Goal: Navigation & Orientation: Find specific page/section

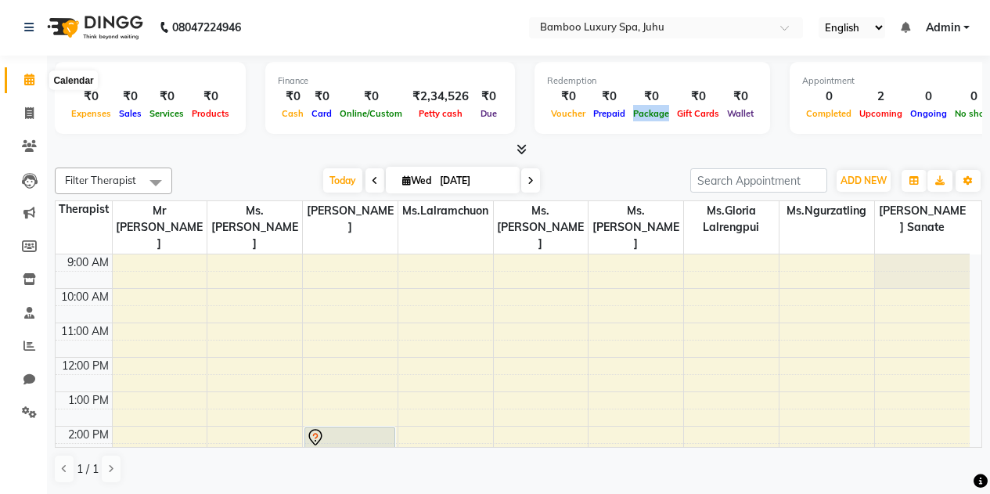
click at [31, 78] on icon at bounding box center [29, 80] width 10 height 12
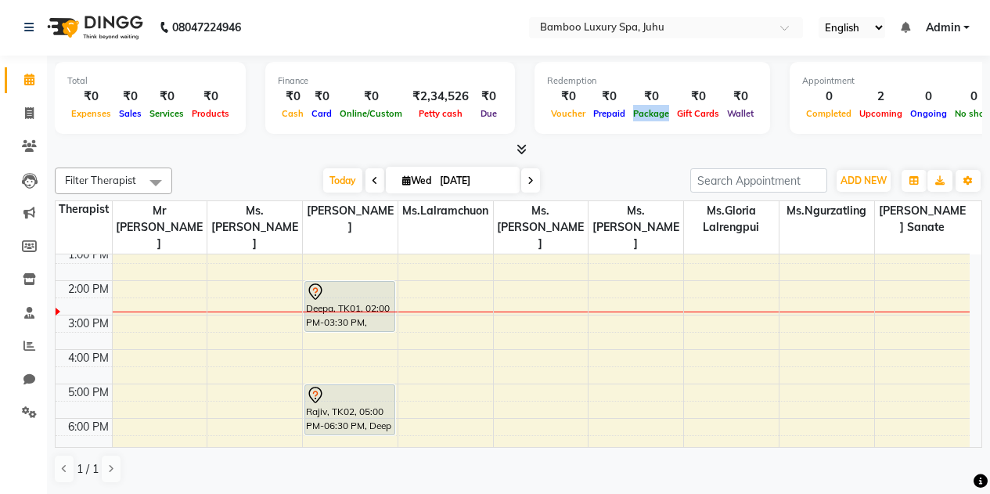
scroll to position [288, 0]
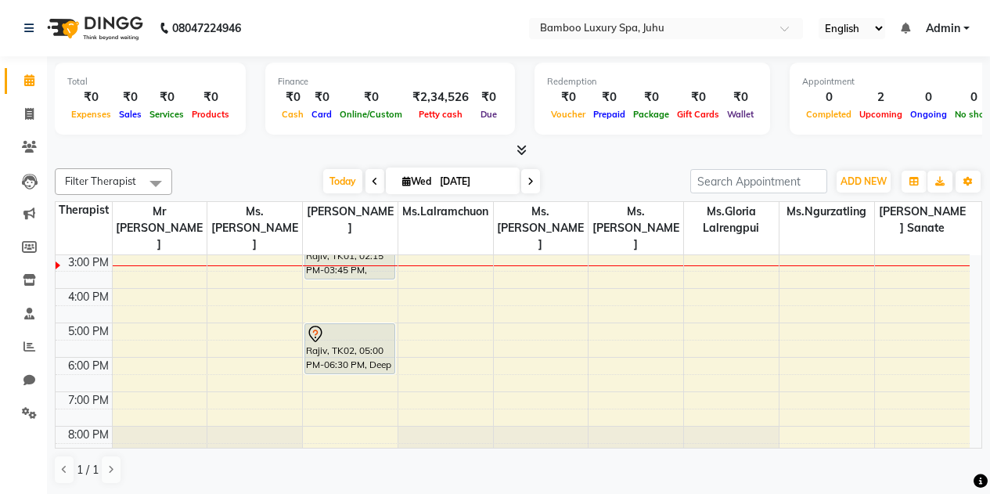
scroll to position [288, 0]
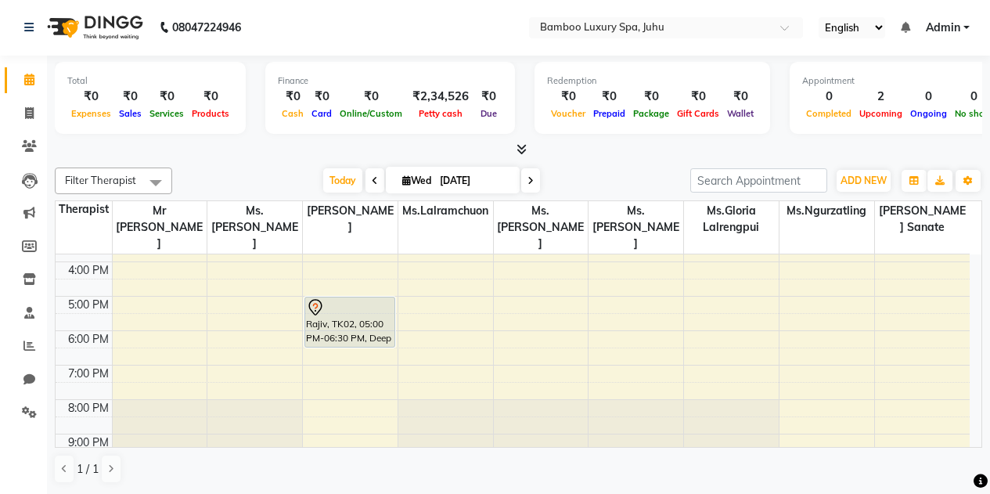
scroll to position [288, 0]
